Goal: Task Accomplishment & Management: Use online tool/utility

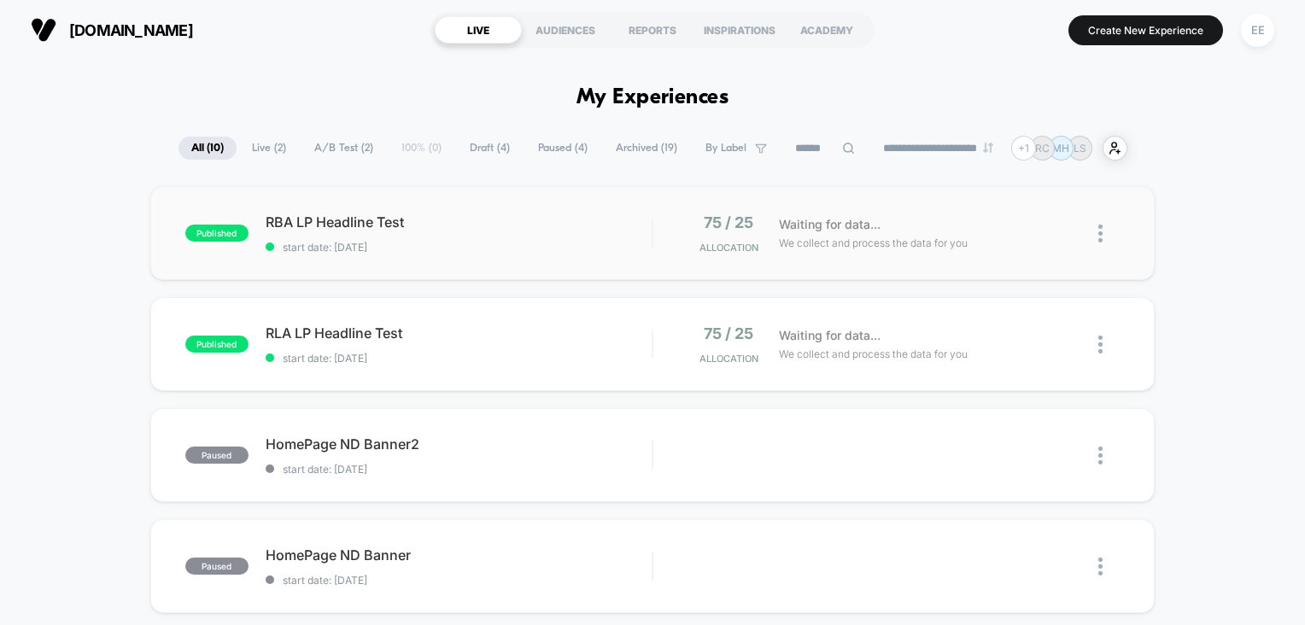
click at [362, 256] on div "published RBA LP Headline Test start date: [DATE] 75 / 25 Allocation Waiting fo…" at bounding box center [652, 233] width 1005 height 94
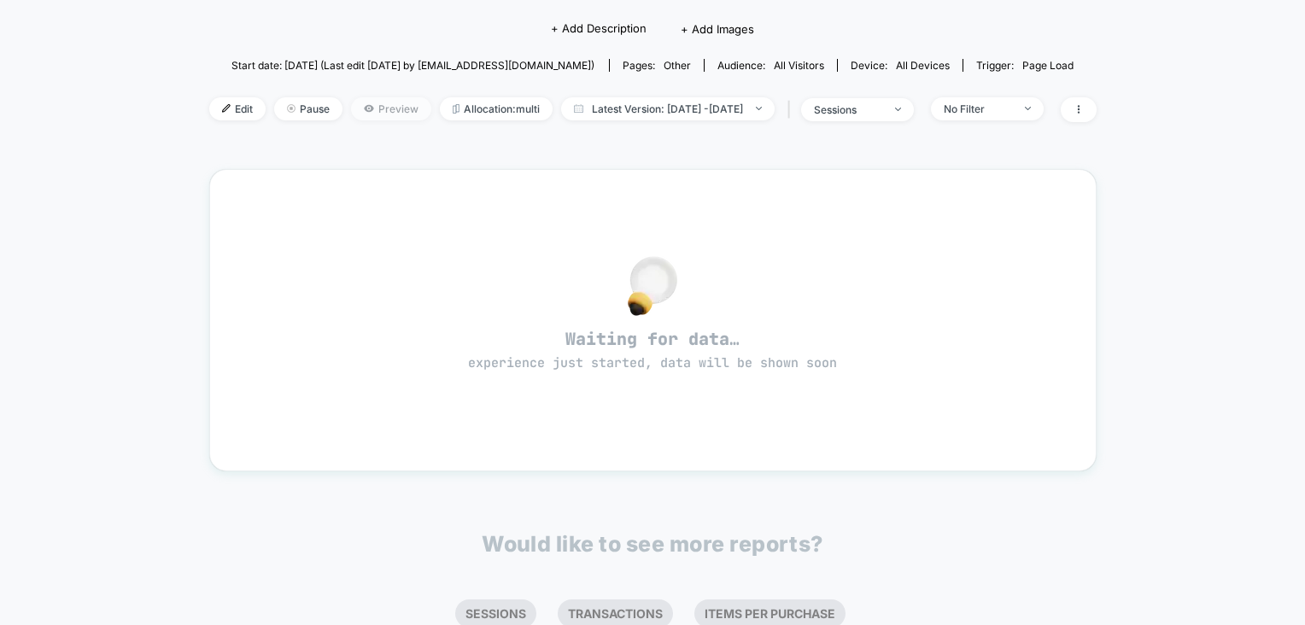
scroll to position [142, 0]
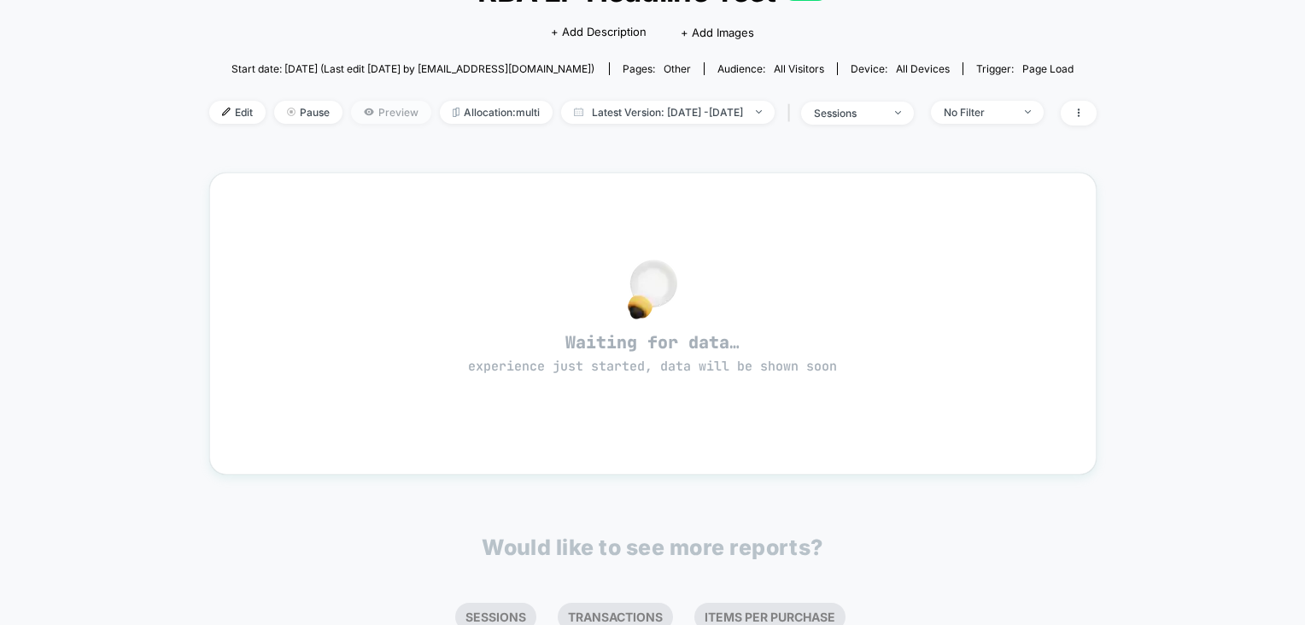
click at [366, 108] on span "Preview" at bounding box center [391, 112] width 80 height 23
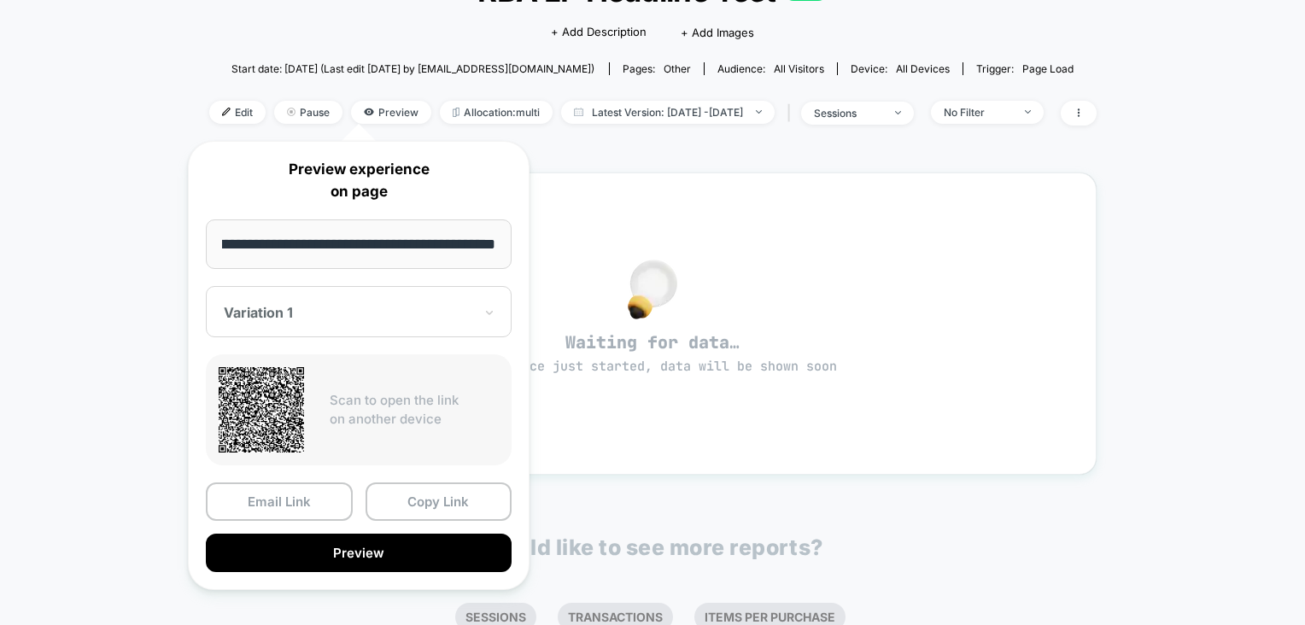
scroll to position [0, 0]
click at [403, 308] on div at bounding box center [348, 312] width 249 height 17
click at [175, 117] on div "< Back to all live experiences RBA LP Headline Test LIVE Click to edit experien…" at bounding box center [652, 372] width 1305 height 909
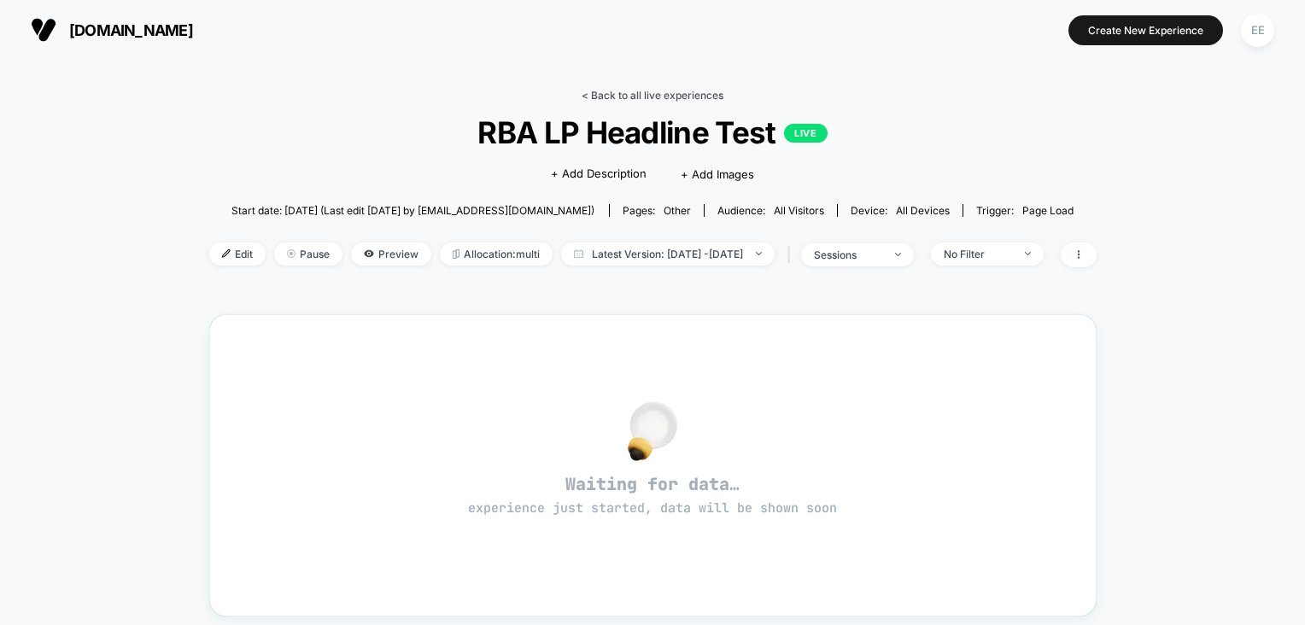
click at [604, 98] on link "< Back to all live experiences" at bounding box center [653, 95] width 142 height 13
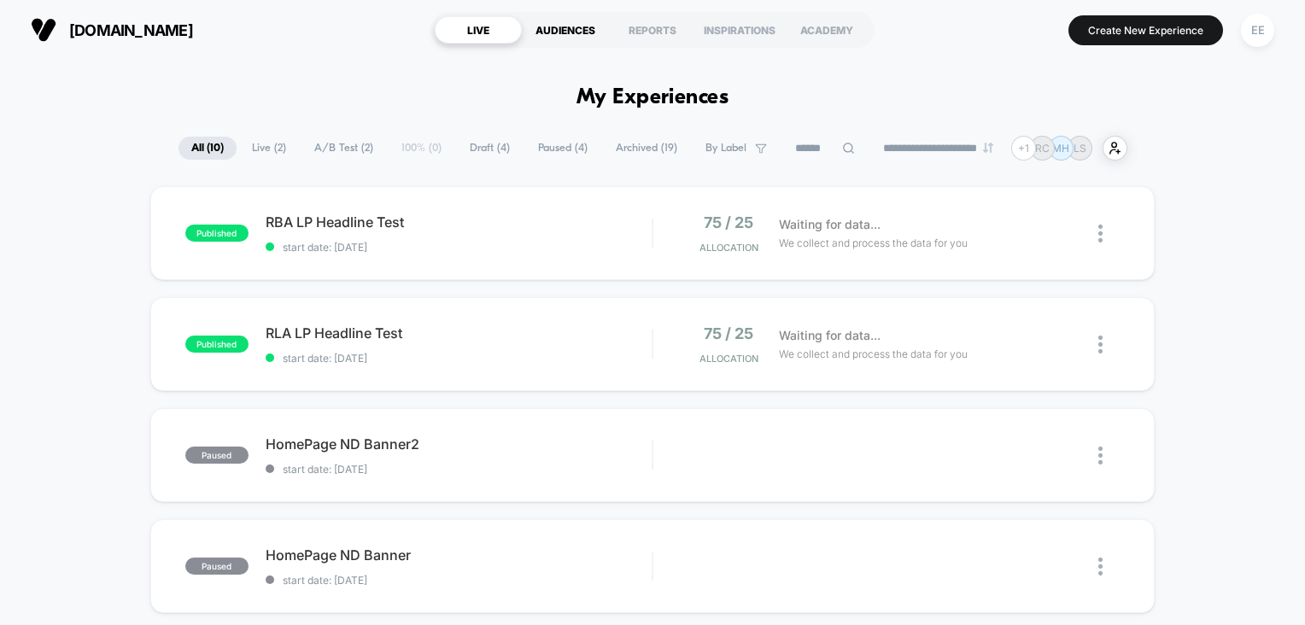
click at [587, 30] on div "AUDIENCES" at bounding box center [565, 29] width 87 height 27
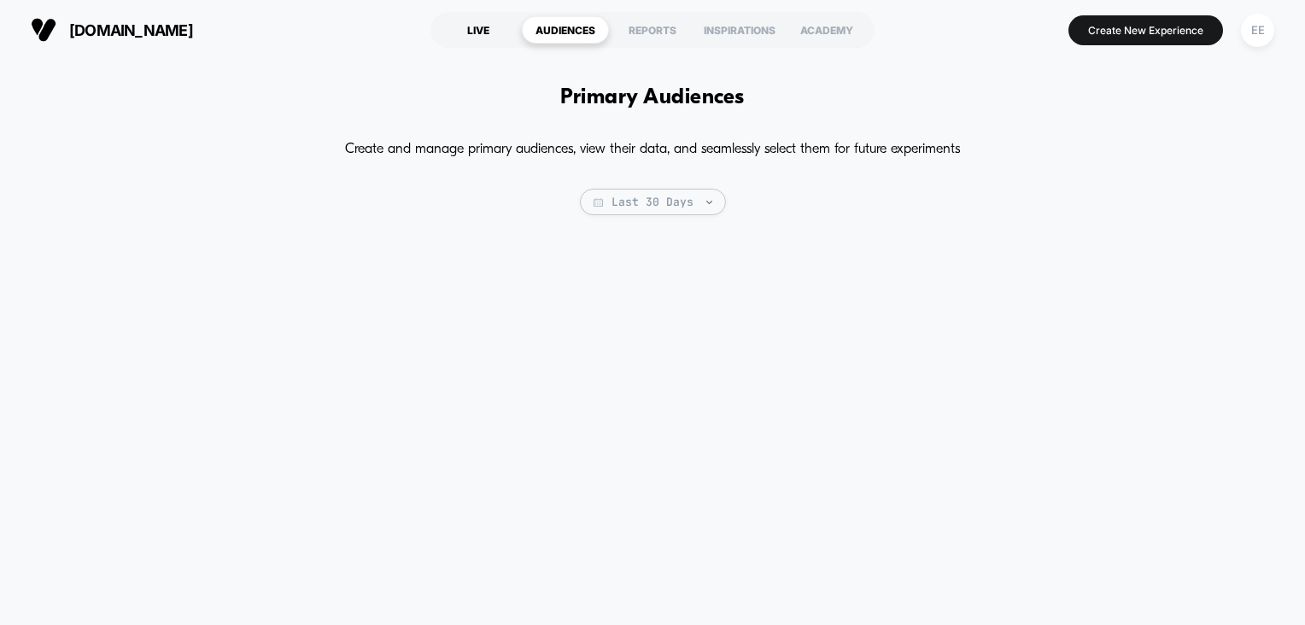
click at [482, 33] on div "LIVE" at bounding box center [478, 29] width 87 height 27
